Goal: Communication & Community: Answer question/provide support

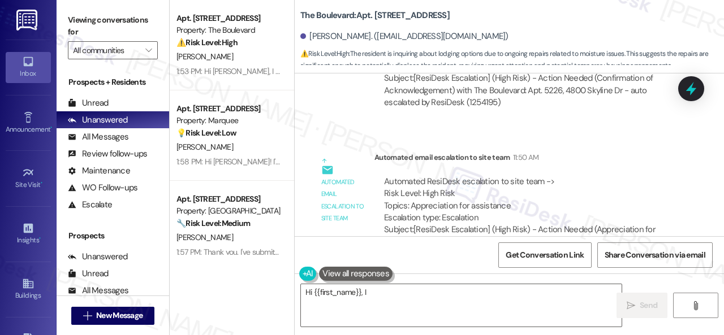
scroll to position [12613, 0]
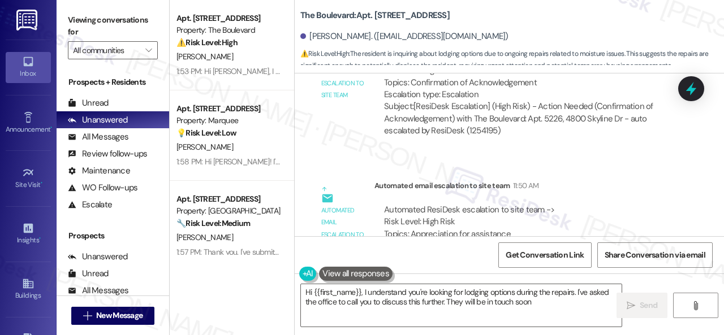
type textarea "Hi {{first_name}}, I understand you're looking for lodging options during the r…"
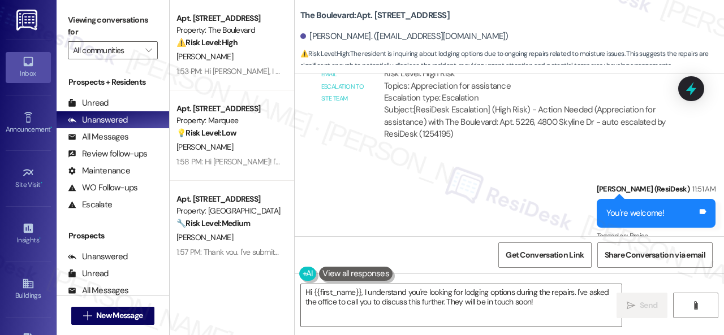
scroll to position [12782, 0]
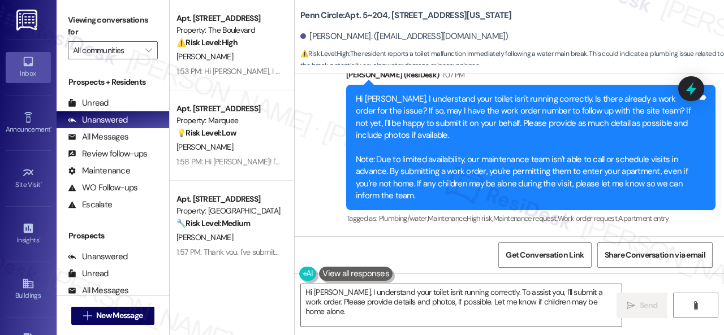
scroll to position [3, 0]
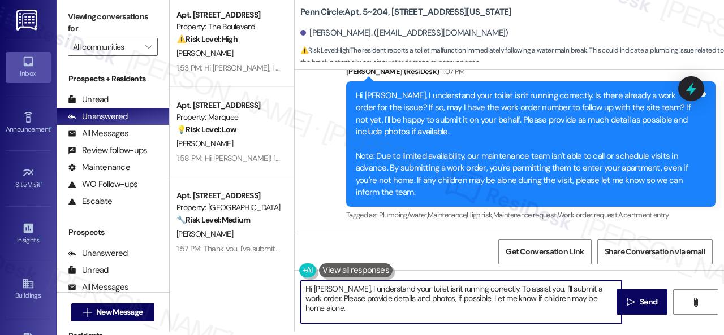
drag, startPoint x: 345, startPoint y: 287, endPoint x: 680, endPoint y: 318, distance: 336.2
click at [687, 323] on div "Hi Elizabeth, I understand your toilet isn't running correctly. To assist you, …" at bounding box center [509, 312] width 429 height 85
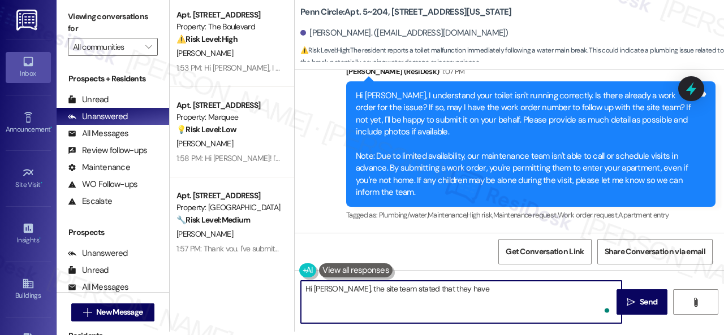
paste textarea "may be due to the water main break and the water may not be flowing right causi…"
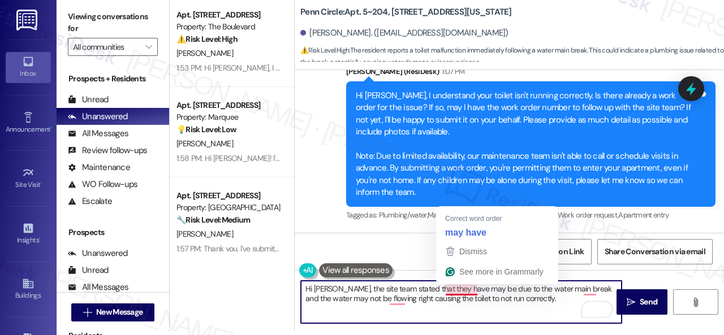
click at [463, 286] on textarea "Hi Elizabeth, the site team stated that they have may be due to the water main …" at bounding box center [461, 302] width 321 height 42
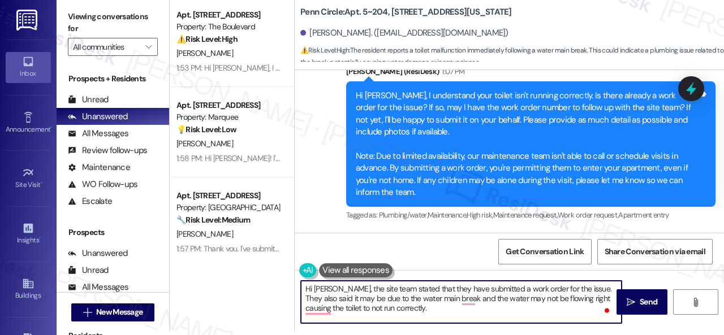
click at [446, 307] on textarea "Hi Elizabeth, the site team stated that they have submitted a work order for th…" at bounding box center [461, 302] width 321 height 42
type textarea "Hi Elizabeth, the site team stated that they have submitted a work order for th…"
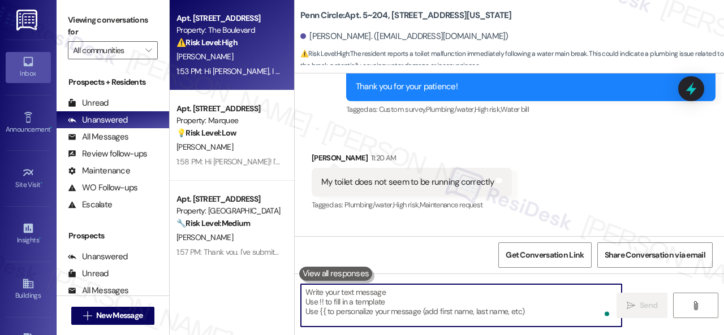
scroll to position [2005, 0]
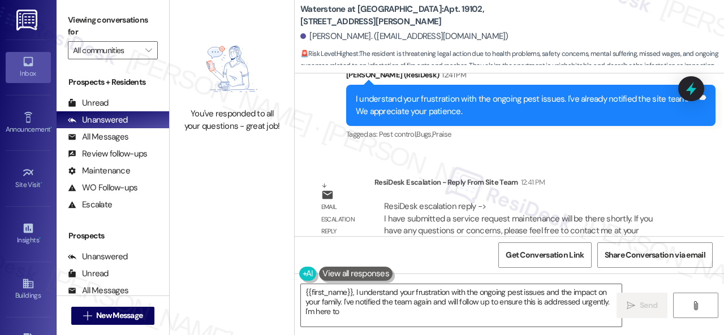
scroll to position [16094, 0]
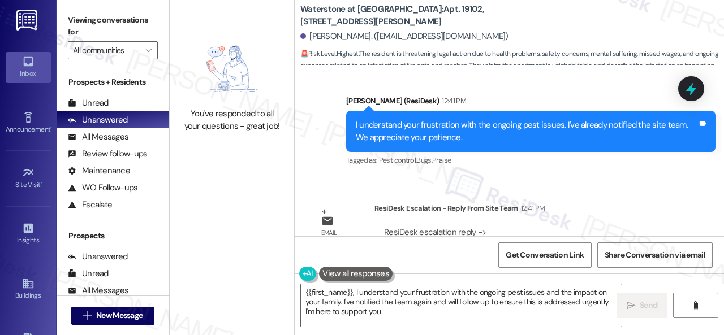
type textarea "{{first_name}}, I understand your frustration with the ongoing pest issues and …"
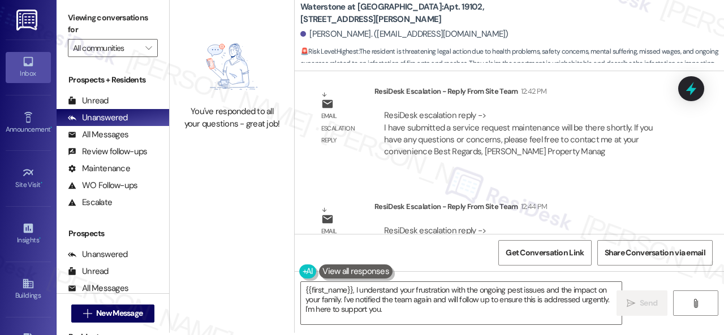
scroll to position [3, 0]
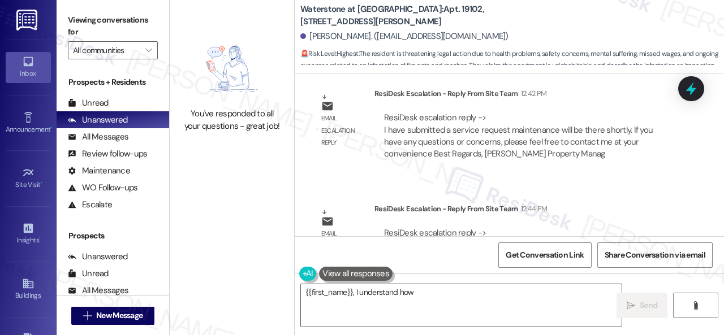
scroll to position [3, 0]
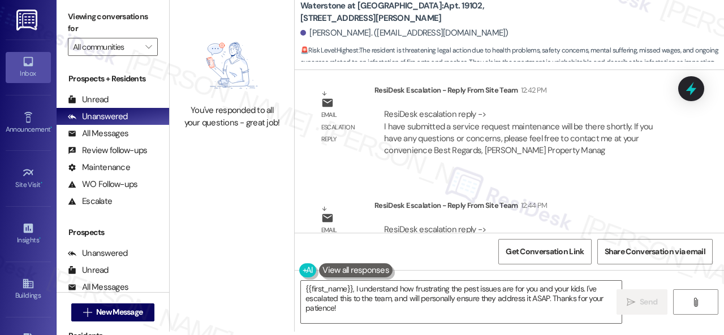
click at [233, 266] on div "You've responded to all your questions - great job! Waterstone at [GEOGRAPHIC_D…" at bounding box center [447, 164] width 554 height 335
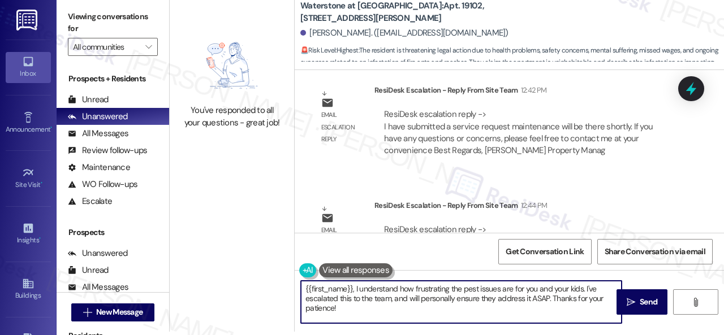
paste textarea "Hey, I have an update on your concern. The site team has stated that, as you ha…"
type textarea "Hey, I have an update on your concern. The site team has stated that, as you ha…"
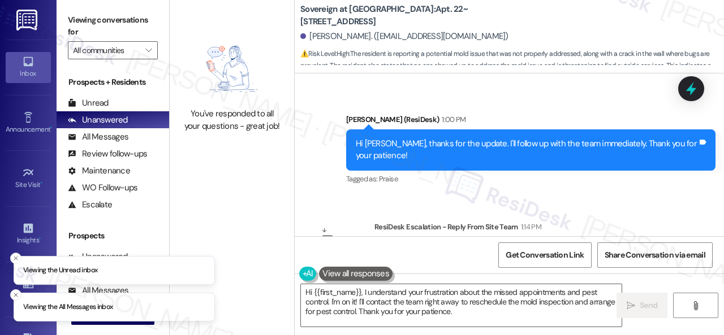
scroll to position [2799, 0]
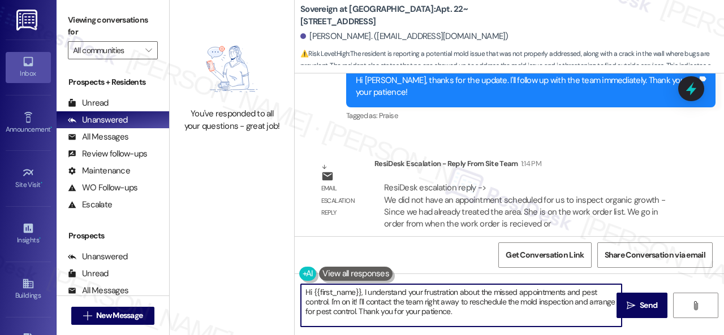
drag, startPoint x: 492, startPoint y: 314, endPoint x: 253, endPoint y: 255, distance: 246.3
click at [132, 241] on div "Viewing conversations for All communities  Prospects + Residents Unread (0) Un…" at bounding box center [390, 167] width 667 height 335
paste textarea "ey, I have an update on your concern. The site team has stated that they did no…"
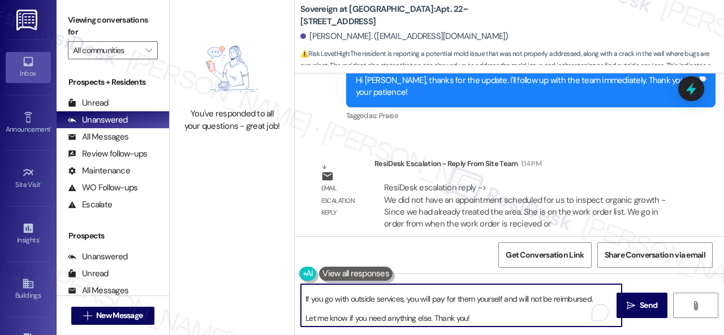
scroll to position [0, 0]
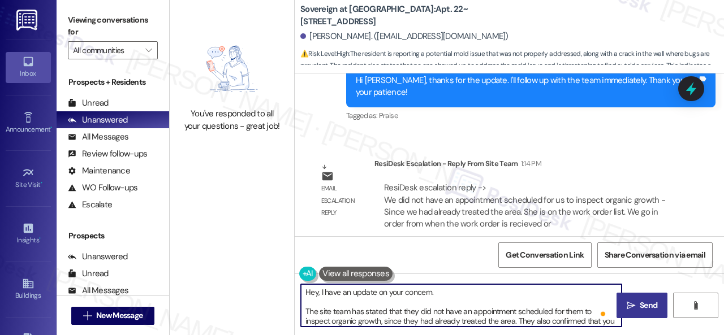
type textarea "Hey, I have an update on your concern. The site team has stated that they did n…"
click at [626, 301] on icon "" at bounding box center [630, 305] width 8 height 9
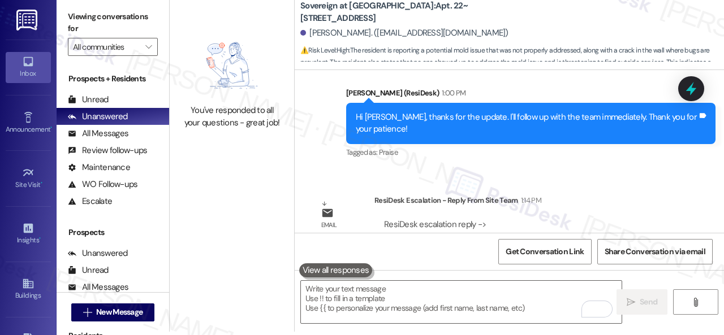
scroll to position [2799, 0]
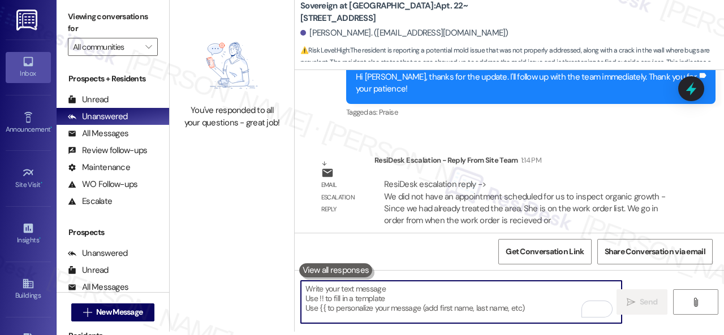
click at [362, 288] on textarea "To enrich screen reader interactions, please activate Accessibility in Grammarl…" at bounding box center [461, 302] width 321 height 42
paste textarea "Hey, I have an update on your concern. The site team has stated that they did n…"
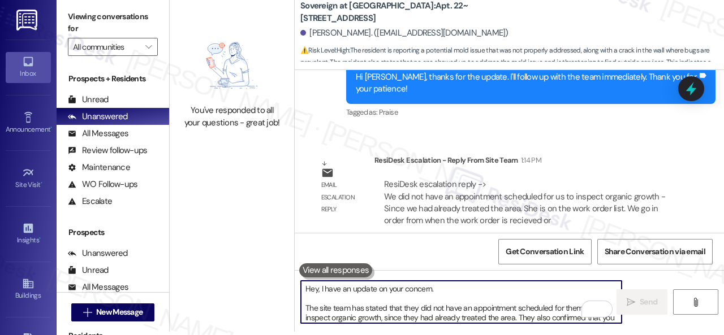
scroll to position [77, 0]
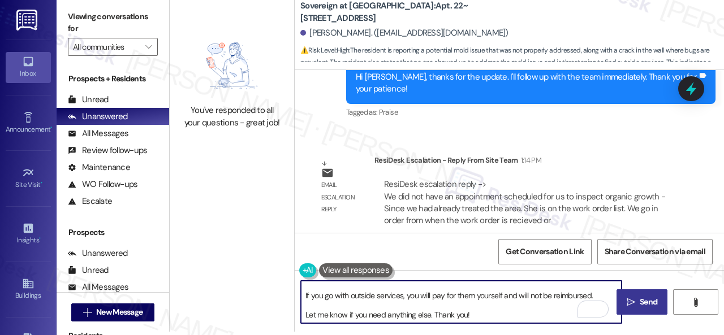
type textarea "Hey, I have an update on your concern. The site team has stated that they did n…"
click at [640, 301] on span "Send" at bounding box center [649, 302] width 18 height 12
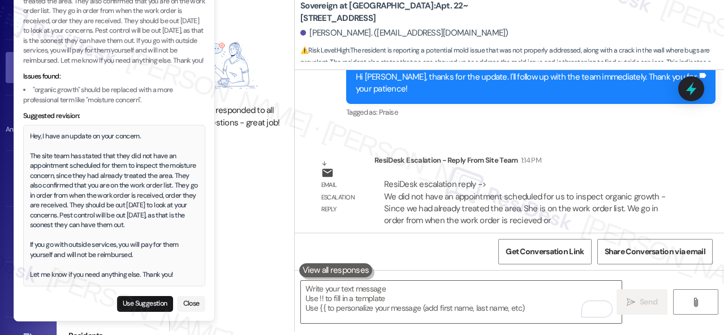
scroll to position [0, 0]
click at [133, 302] on button "Use Suggestion" at bounding box center [145, 304] width 56 height 16
type textarea "Hey, I have an update on your concern. The site team has stated that they did n…"
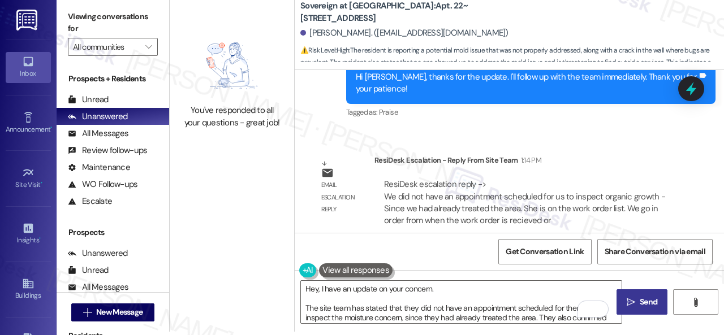
click at [626, 298] on icon "" at bounding box center [630, 302] width 8 height 9
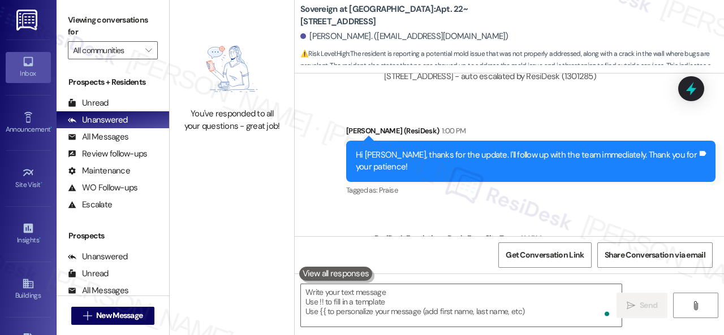
scroll to position [2998, 0]
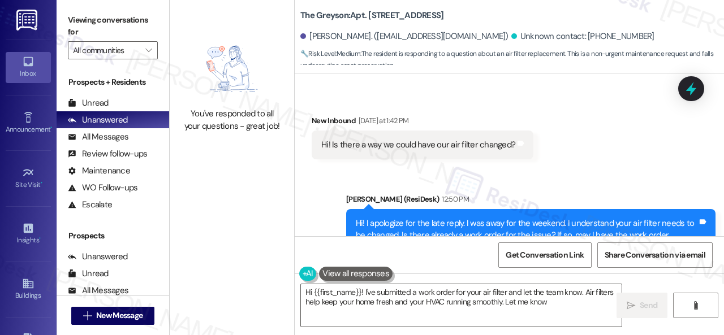
scroll to position [9990, 0]
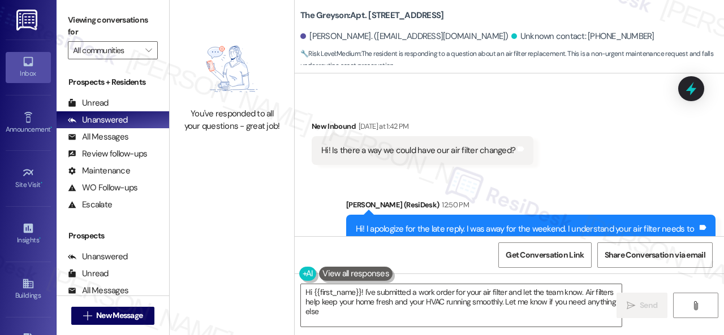
type textarea "Hi {{first_name}}! I've submitted a work order for your air filter and let the …"
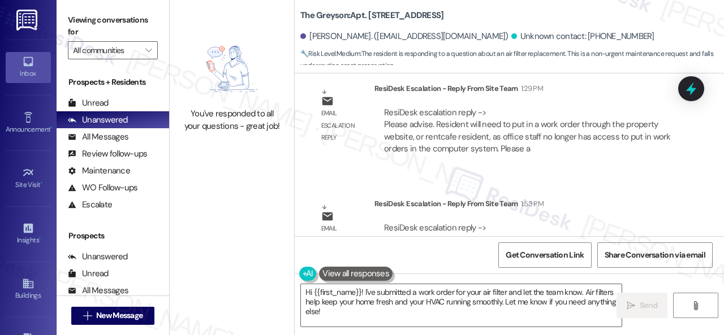
scroll to position [10638, 0]
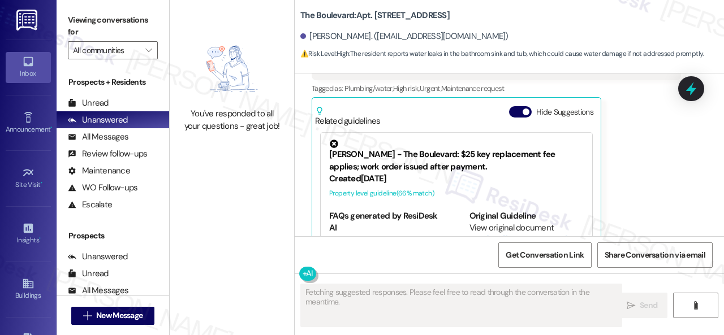
scroll to position [483, 0]
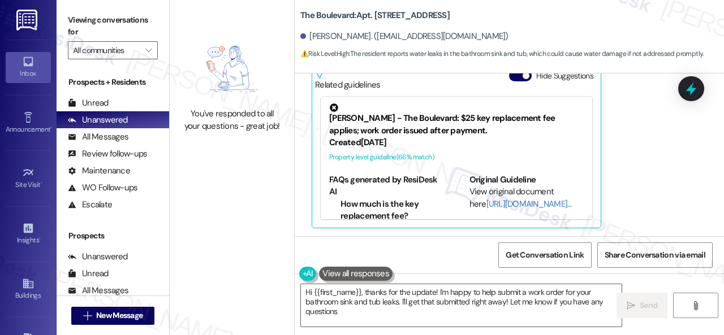
type textarea "Hi {{first_name}}, thanks for the update! I'm happy to help submit a work order…"
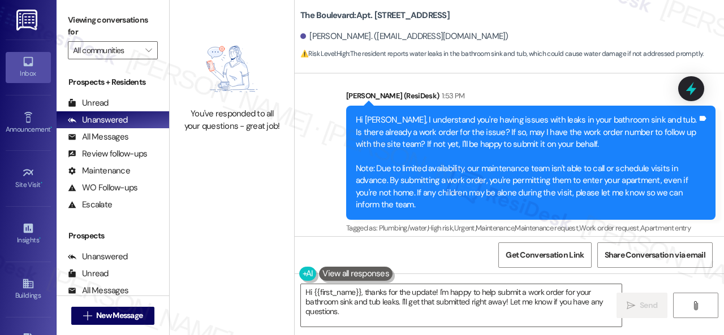
scroll to position [1027, 0]
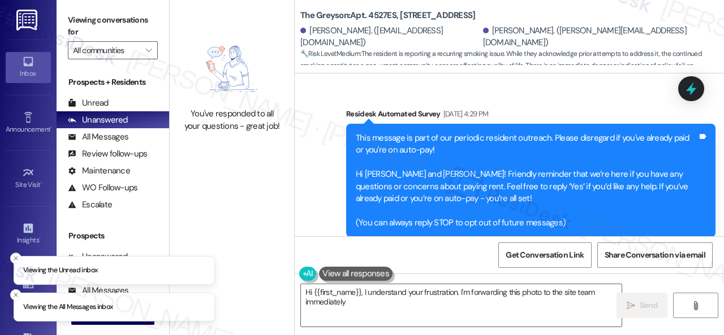
scroll to position [10965, 0]
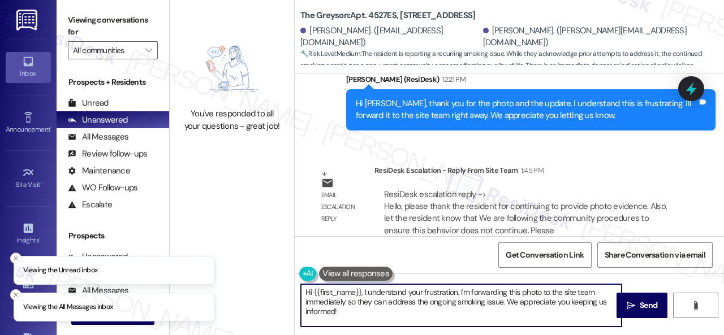
drag, startPoint x: 349, startPoint y: 314, endPoint x: 267, endPoint y: 262, distance: 97.3
click at [267, 262] on div "You've responded to all your questions - great job! The Greyson: Apt. 4527ES, 4…" at bounding box center [447, 167] width 554 height 335
paste textarea "The site team has stated that they are following the community procedures to en…"
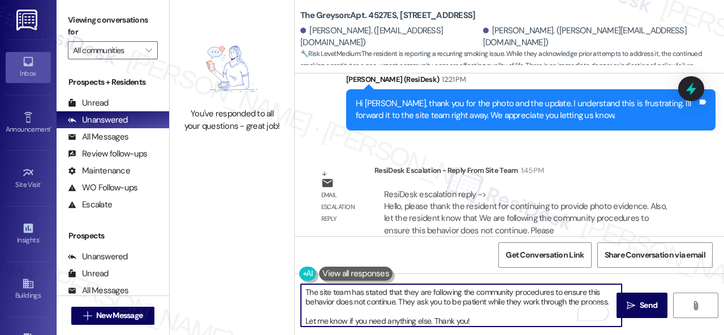
scroll to position [0, 0]
type textarea "The site team has stated that they are following the community procedures to en…"
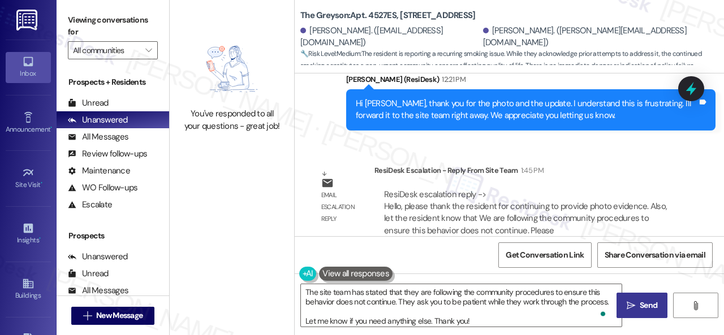
click at [640, 303] on span "Send" at bounding box center [649, 306] width 18 height 12
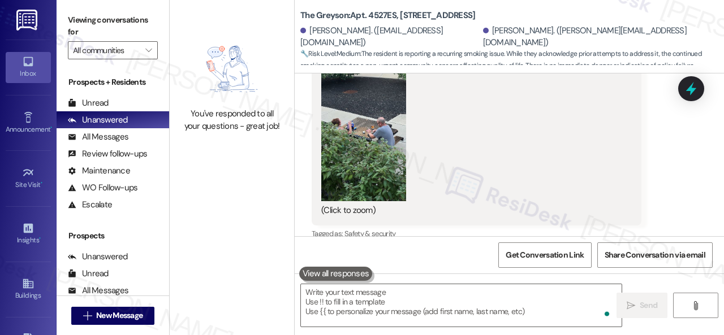
scroll to position [10638, 0]
